Goal: Complete application form

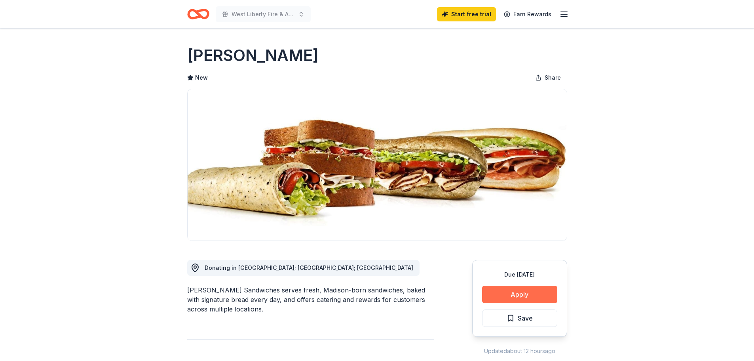
click at [510, 295] on button "Apply" at bounding box center [519, 294] width 75 height 17
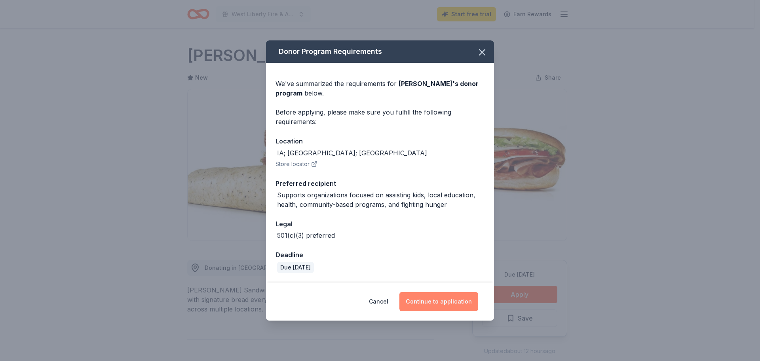
click at [434, 299] on button "Continue to application" at bounding box center [439, 301] width 79 height 19
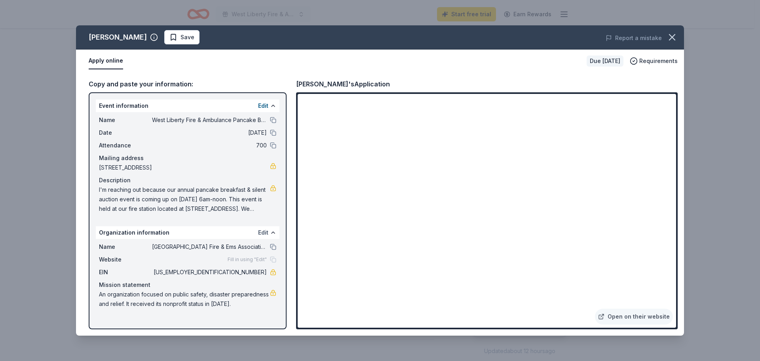
click at [261, 229] on button "Edit" at bounding box center [263, 233] width 10 height 10
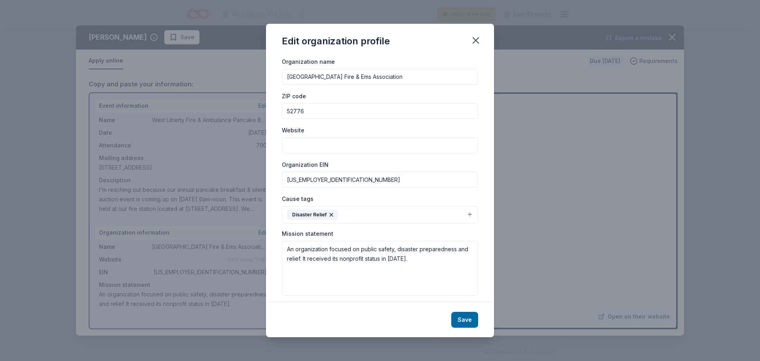
scroll to position [19, 0]
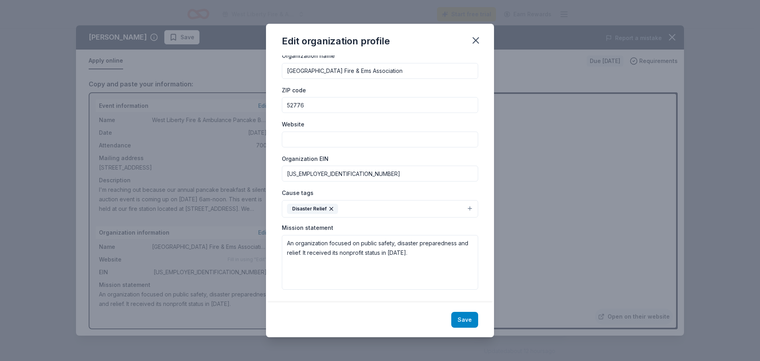
click at [465, 325] on button "Save" at bounding box center [464, 320] width 27 height 16
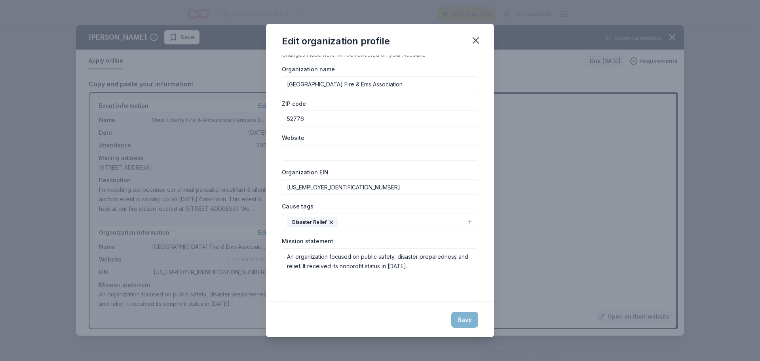
scroll to position [0, 0]
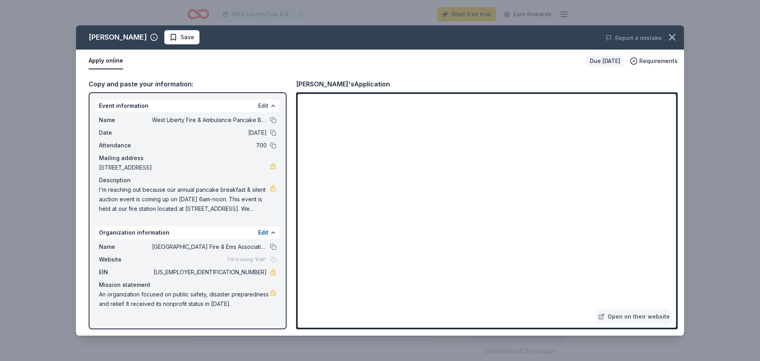
click at [265, 103] on button "Edit" at bounding box center [263, 106] width 10 height 10
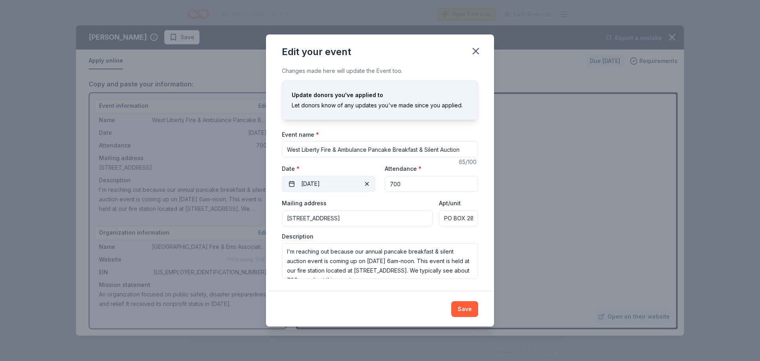
click at [349, 184] on button "11/09/2025" at bounding box center [328, 184] width 93 height 16
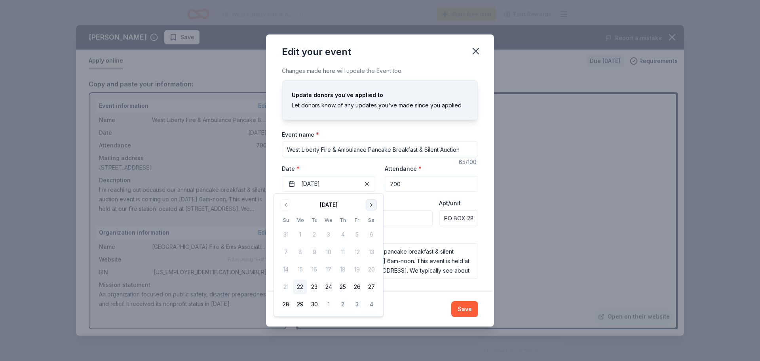
click at [374, 206] on button "Go to next month" at bounding box center [371, 204] width 11 height 11
click at [280, 253] on button "2" at bounding box center [286, 252] width 14 height 14
click at [405, 206] on div "Mailing address 109 East 2nd Street, West Liberty, IA, 52776" at bounding box center [357, 212] width 151 height 28
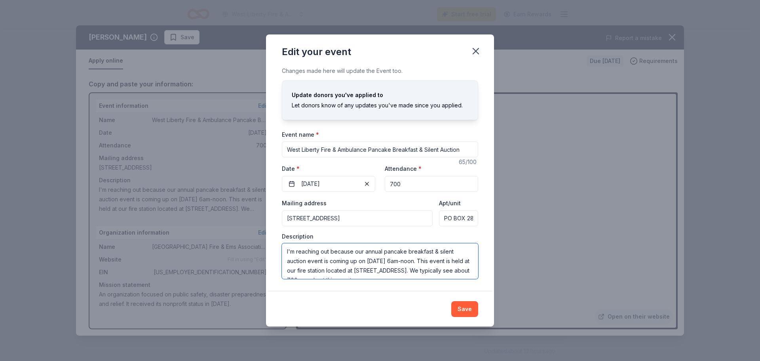
click at [418, 262] on textarea "I'm reaching out because our annual pancake breakfast & silent auction event is…" at bounding box center [380, 261] width 196 height 36
click at [415, 261] on textarea "I'm reaching out because our annual pancake breakfast & silent auction event is…" at bounding box center [380, 261] width 196 height 36
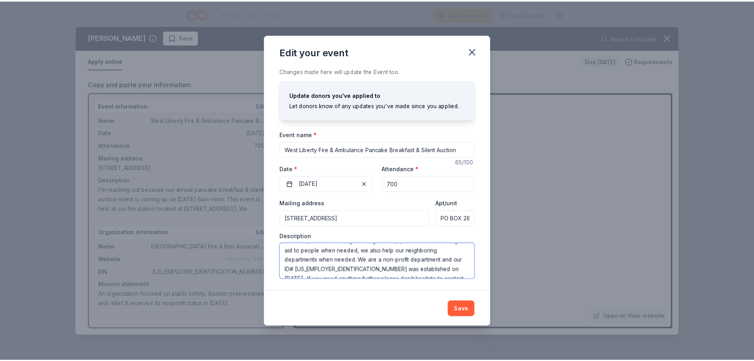
scroll to position [76, 0]
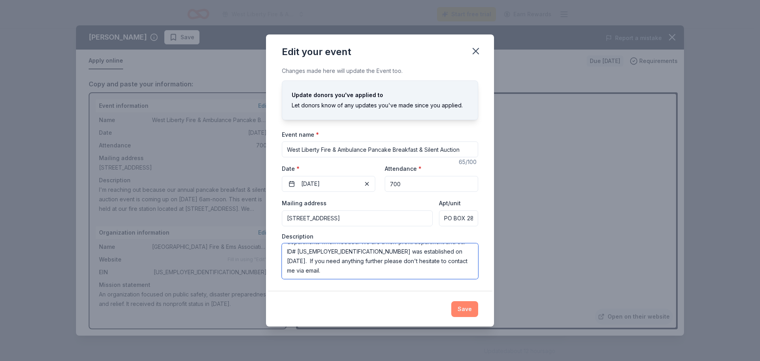
type textarea "I'm reaching out because our annual pancake breakfast & silent auction event is…"
click at [470, 311] on button "Save" at bounding box center [464, 309] width 27 height 16
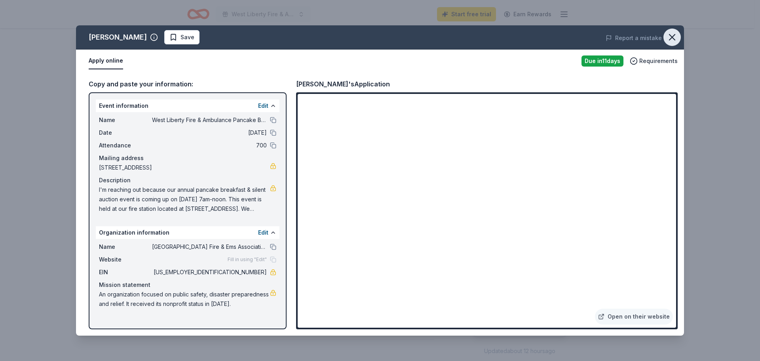
click at [675, 34] on icon "button" at bounding box center [672, 37] width 11 height 11
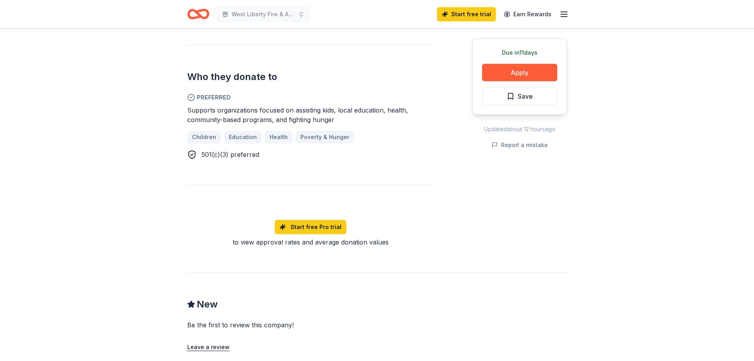
scroll to position [495, 0]
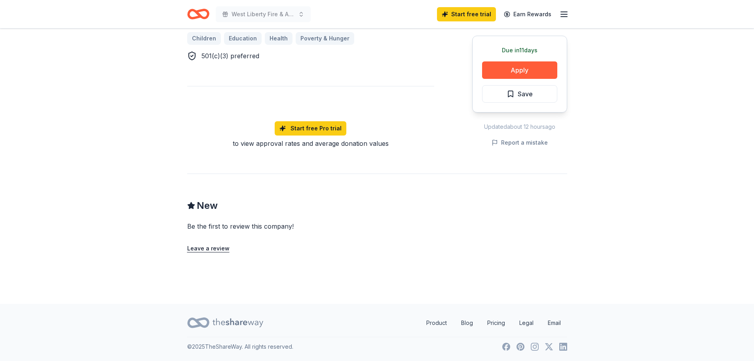
click at [206, 17] on icon "Home" at bounding box center [202, 14] width 12 height 8
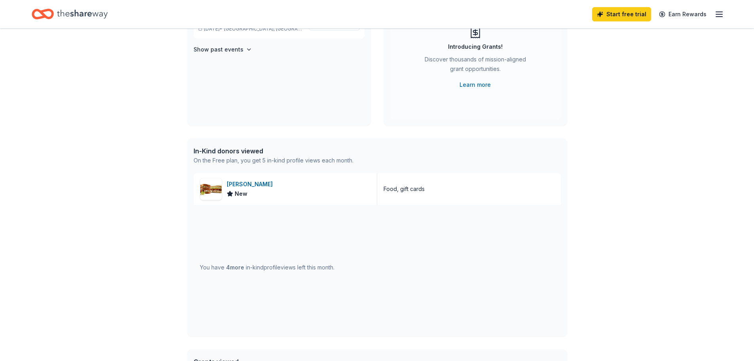
scroll to position [198, 0]
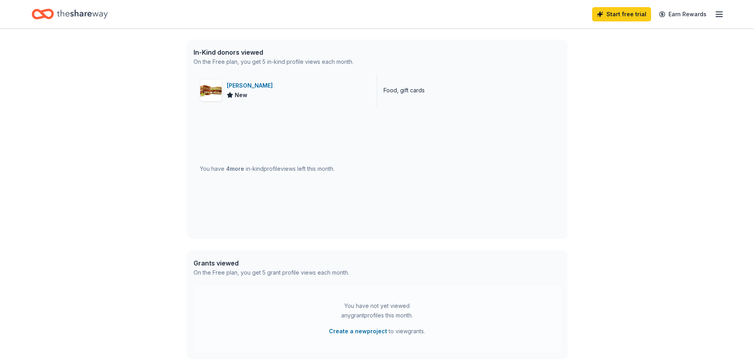
click at [415, 91] on div "Food, gift cards" at bounding box center [404, 91] width 41 height 10
click at [434, 99] on div "Food, gift cards" at bounding box center [469, 90] width 184 height 32
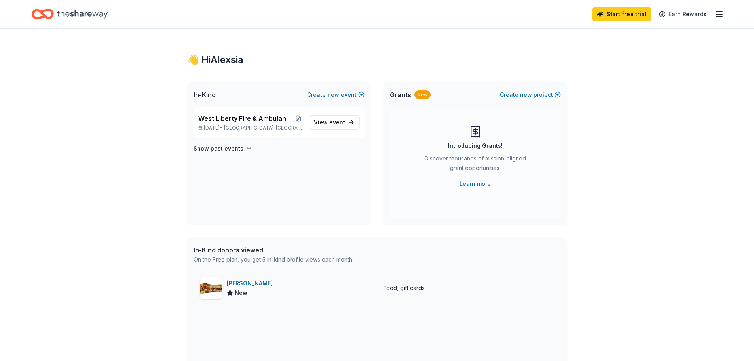
scroll to position [0, 0]
click at [512, 96] on button "Create new project" at bounding box center [530, 95] width 61 height 10
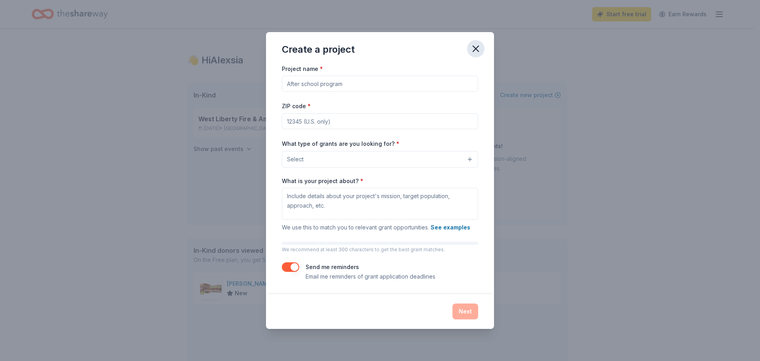
click at [472, 46] on icon "button" at bounding box center [475, 48] width 11 height 11
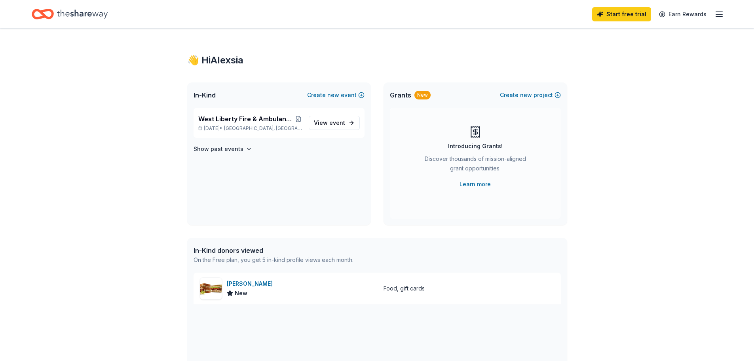
click at [482, 155] on div "Discover thousands of mission-aligned grant opportunities." at bounding box center [476, 165] width 108 height 22
click at [467, 184] on link "Learn more" at bounding box center [475, 184] width 31 height 10
click at [718, 13] on icon "button" at bounding box center [720, 15] width 10 height 10
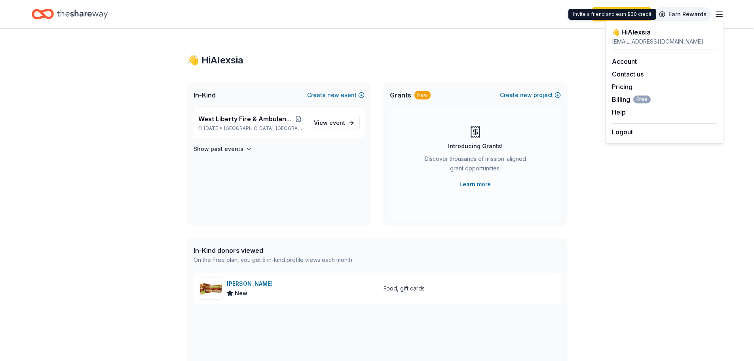
click at [674, 15] on link "Earn Rewards" at bounding box center [683, 14] width 57 height 14
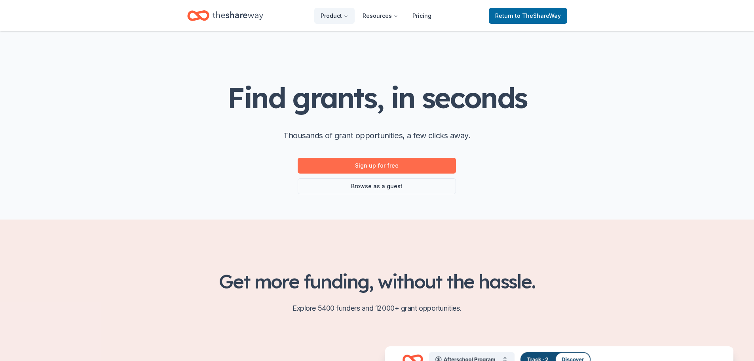
click at [417, 166] on link "Sign up for free" at bounding box center [377, 166] width 158 height 16
